Goal: Check status: Check status

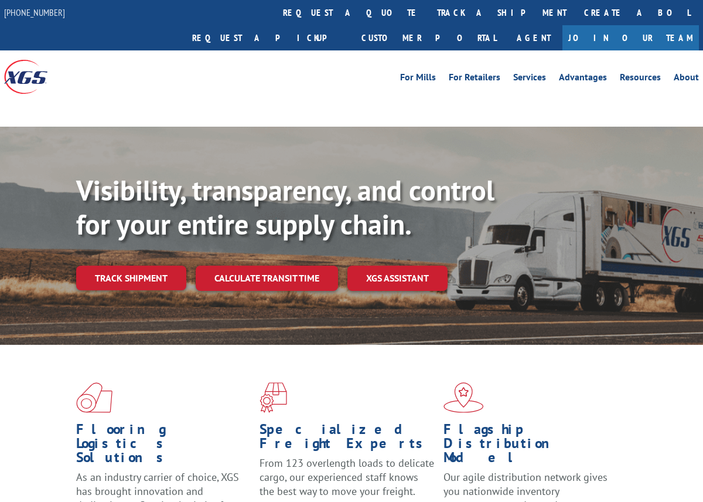
click at [424, 347] on div "Flooring Logistics Solutions As an industry carrier of choice, XGS has brought …" at bounding box center [351, 466] width 703 height 243
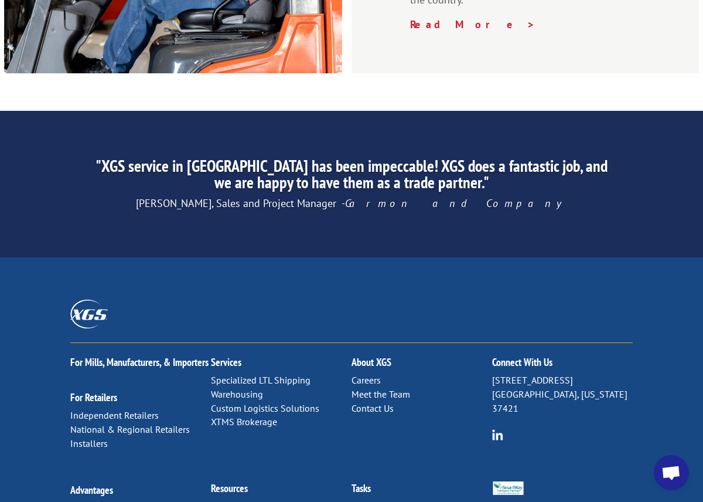
scroll to position [1838, 0]
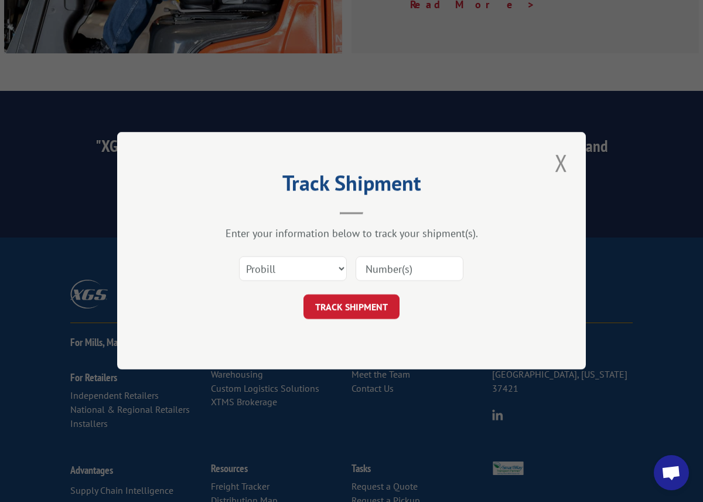
click at [373, 266] on input at bounding box center [410, 269] width 108 height 25
drag, startPoint x: 373, startPoint y: 266, endPoint x: 384, endPoint y: 268, distance: 10.8
click at [384, 268] on input at bounding box center [410, 269] width 108 height 25
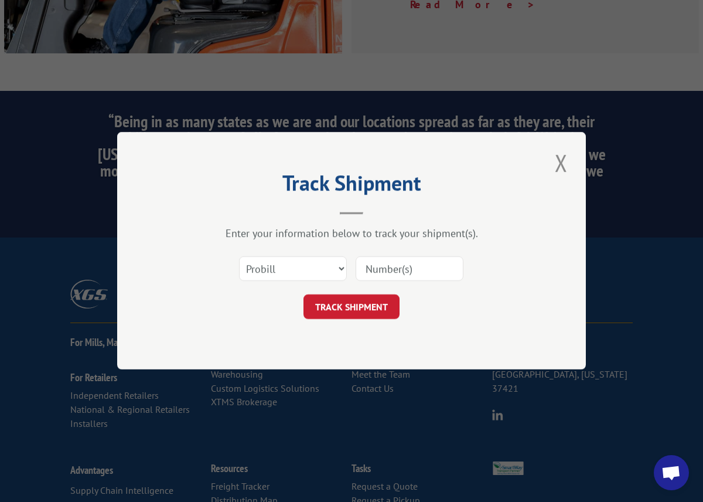
type input "17386322"
click at [380, 307] on button "TRACK SHIPMENT" at bounding box center [352, 307] width 96 height 25
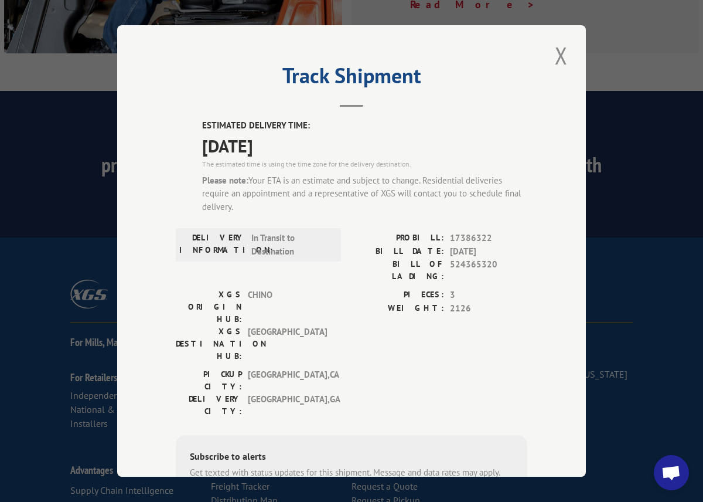
scroll to position [0, 0]
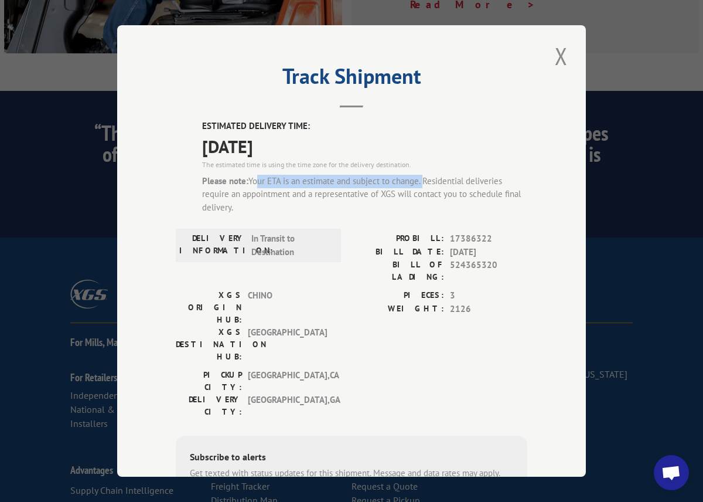
drag, startPoint x: 250, startPoint y: 178, endPoint x: 421, endPoint y: 173, distance: 170.6
click at [421, 174] on div "Please note: Your ETA is an estimate and subject to change. Residential deliver…" at bounding box center [364, 194] width 325 height 40
copy div "our ETA is an estimate and subject to change."
drag, startPoint x: 461, startPoint y: 145, endPoint x: 449, endPoint y: 156, distance: 15.3
click at [459, 144] on span "[DATE]" at bounding box center [364, 145] width 325 height 26
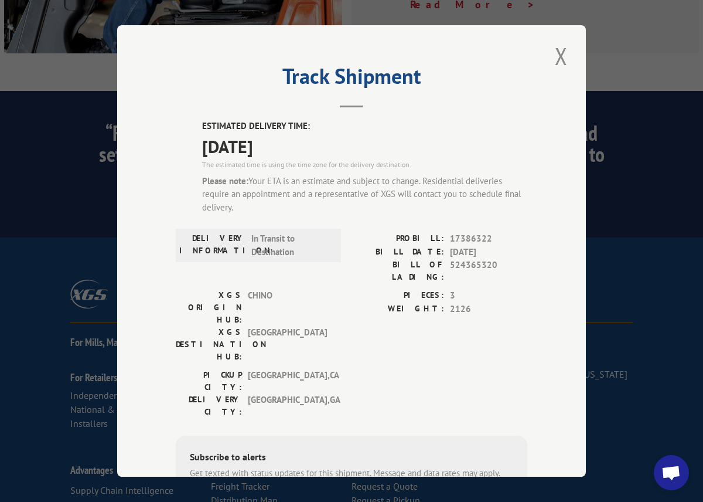
drag, startPoint x: 422, startPoint y: 174, endPoint x: 437, endPoint y: 205, distance: 34.1
click at [437, 205] on div "Please note: Your ETA is an estimate and subject to change. Residential deliver…" at bounding box center [364, 194] width 325 height 40
drag, startPoint x: 296, startPoint y: 167, endPoint x: 481, endPoint y: 136, distance: 187.2
click at [296, 167] on div "ESTIMATED DELIVERY TIME: [DATE] The estimated time is using the time zone for t…" at bounding box center [364, 172] width 325 height 104
